Goal: Find specific page/section: Find specific page/section

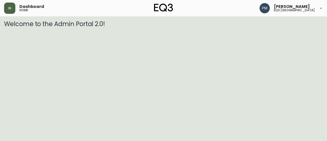
click at [11, 8] on icon "button" at bounding box center [9, 8] width 3 height 2
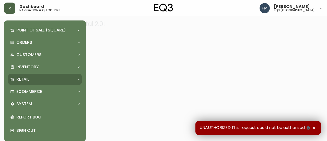
click at [31, 85] on div "Retail" at bounding box center [45, 79] width 74 height 11
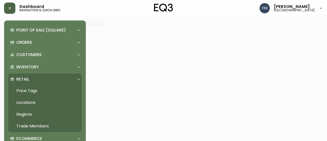
click at [28, 93] on link "Price Tags" at bounding box center [45, 91] width 74 height 12
